Goal: Find specific page/section: Find specific page/section

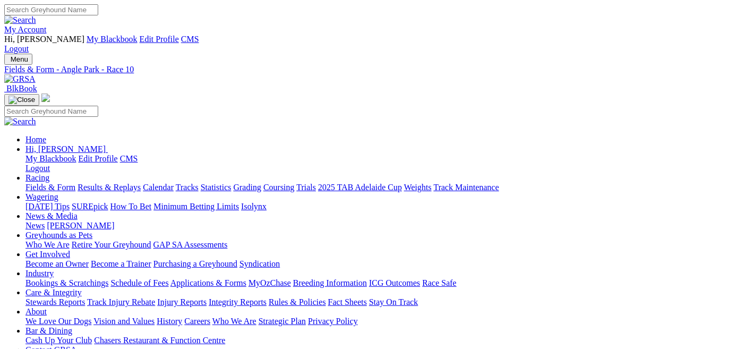
click at [47, 25] on link "My Account" at bounding box center [25, 29] width 42 height 9
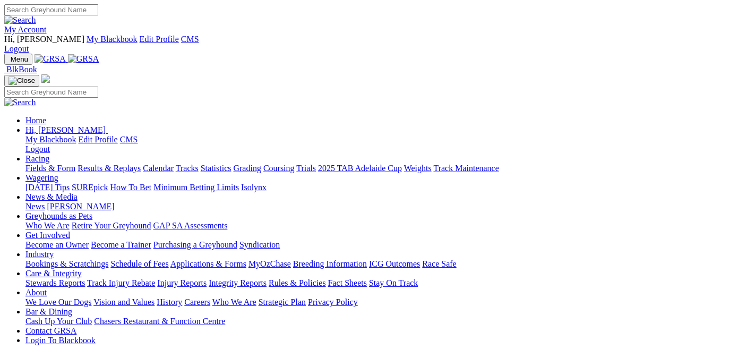
drag, startPoint x: 0, startPoint y: 0, endPoint x: 678, endPoint y: 12, distance: 677.7
click at [47, 25] on link "My Account" at bounding box center [25, 29] width 42 height 9
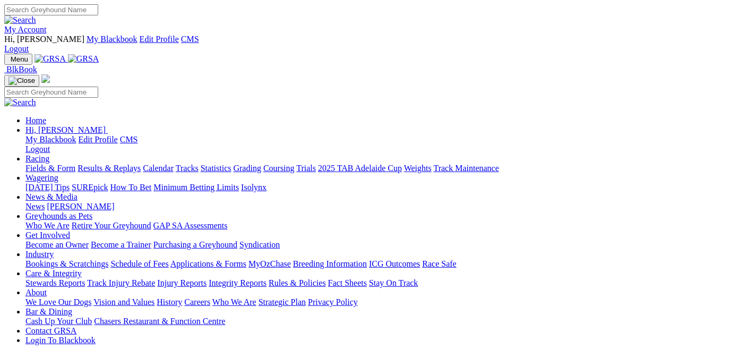
click at [85, 278] on link "Stewards Reports" at bounding box center [54, 282] width 59 height 9
